Goal: Transaction & Acquisition: Purchase product/service

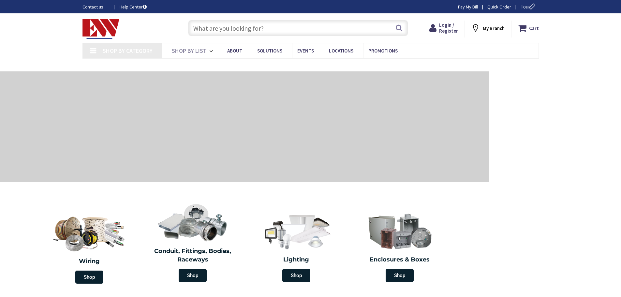
click at [224, 27] on input "text" at bounding box center [298, 28] width 220 height 16
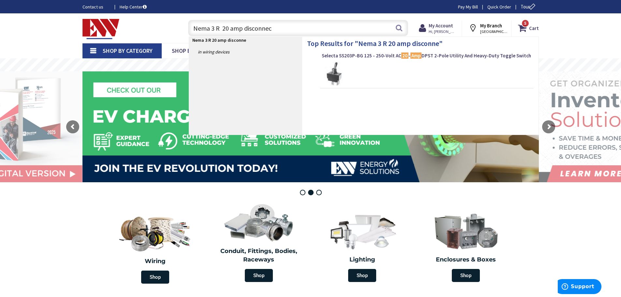
type input "Nema 3 R 20 amp disconnect"
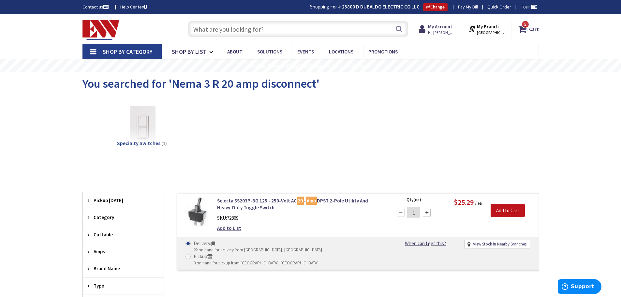
click at [211, 26] on input "text" at bounding box center [298, 29] width 220 height 16
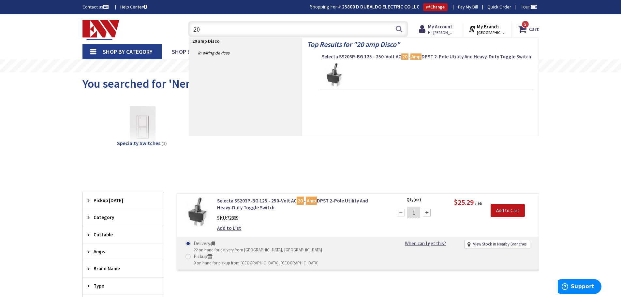
type input "2"
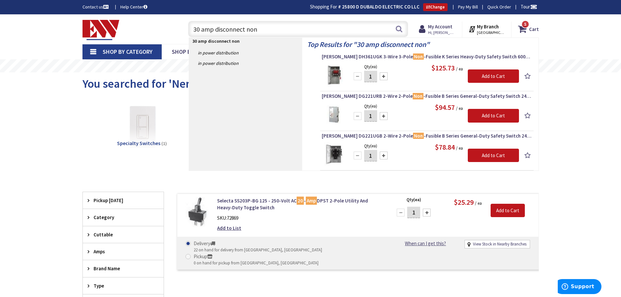
type input "30 amp disconnect non"
click at [334, 73] on img at bounding box center [334, 75] width 24 height 24
